Goal: Information Seeking & Learning: Learn about a topic

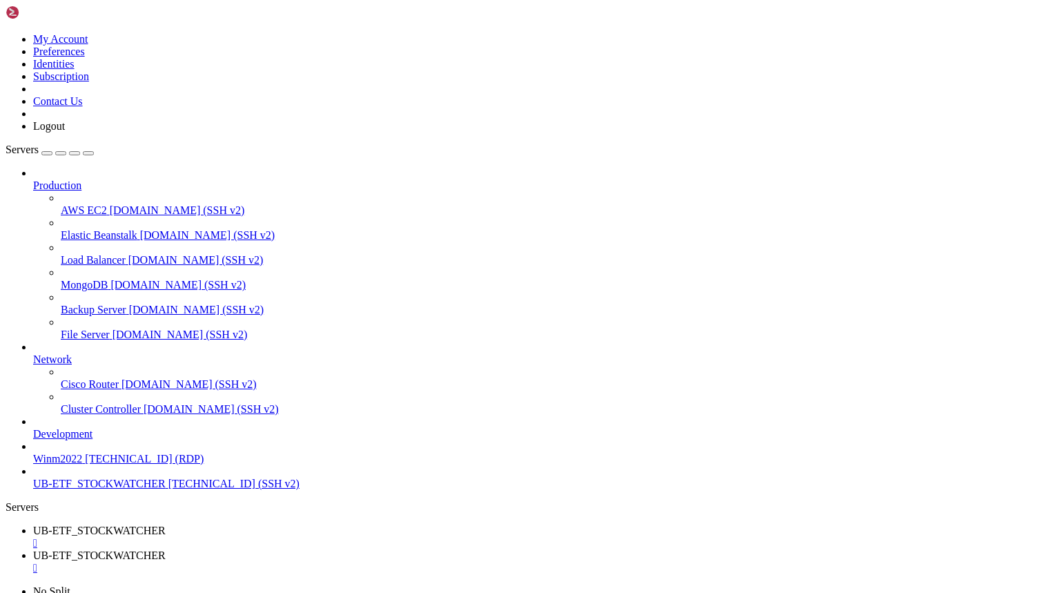
scroll to position [121842, 0]
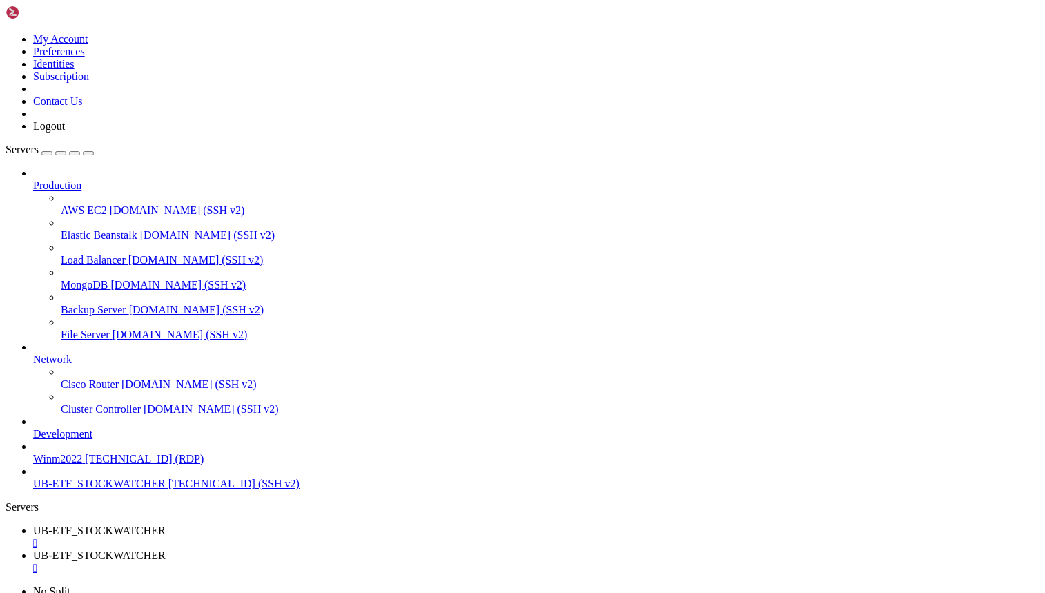
click at [224, 525] on link "UB-ETF_STOCKWATCHER " at bounding box center [536, 537] width 1007 height 25
click at [166, 550] on span "UB-ETF_STOCKWATCHER" at bounding box center [99, 556] width 133 height 12
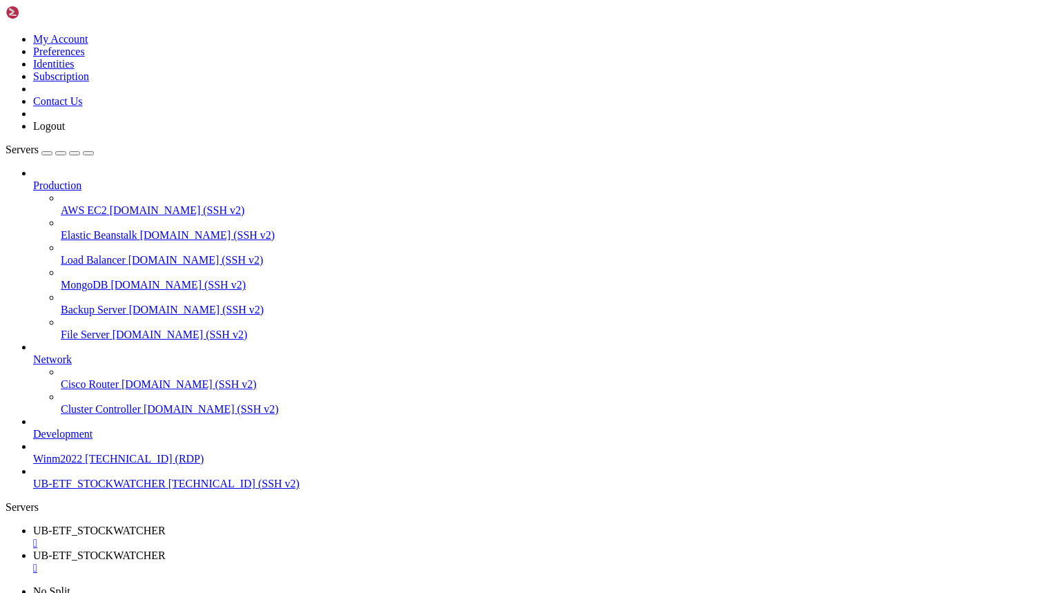
click at [84, 490] on span "UB-ETF_STOCKWATCHER" at bounding box center [99, 484] width 133 height 12
click at [166, 550] on span "UB-ETF_STOCKWATCHER" at bounding box center [99, 556] width 133 height 12
